Goal: Task Accomplishment & Management: Complete application form

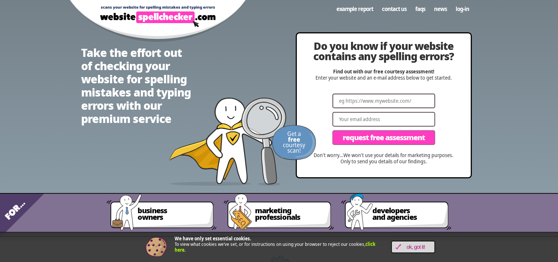
click at [366, 101] on input "Website" at bounding box center [384, 101] width 103 height 15
click at [364, 102] on input "Website" at bounding box center [384, 101] width 103 height 15
click at [360, 102] on input "Website" at bounding box center [384, 101] width 103 height 15
paste input "[URL][DOMAIN_NAME]"
type input "[URL][DOMAIN_NAME]"
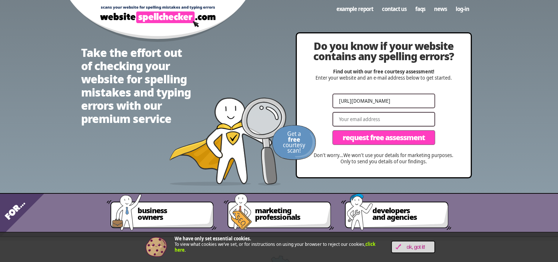
click at [359, 117] on input "Email" at bounding box center [384, 119] width 103 height 15
click at [359, 117] on input "[PERSON_NAME][EMAIL_ADDRESS][DOMAIN_NAME]" at bounding box center [384, 119] width 103 height 15
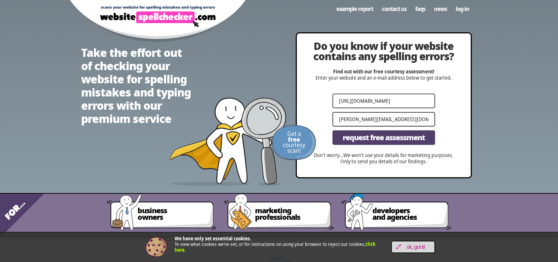
type input "[PERSON_NAME][EMAIL_ADDRESS][DOMAIN_NAME]"
click at [367, 140] on span "Request Free Assessment" at bounding box center [384, 137] width 82 height 7
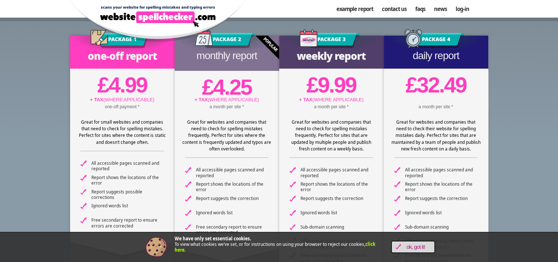
scroll to position [110, 0]
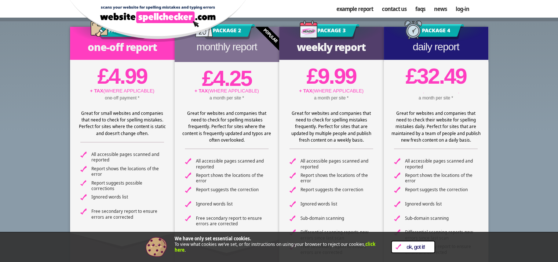
click at [423, 247] on span "OK, Got it!" at bounding box center [416, 247] width 30 height 6
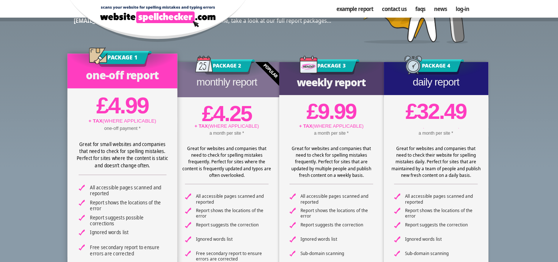
scroll to position [73, 0]
